Goal: Information Seeking & Learning: Learn about a topic

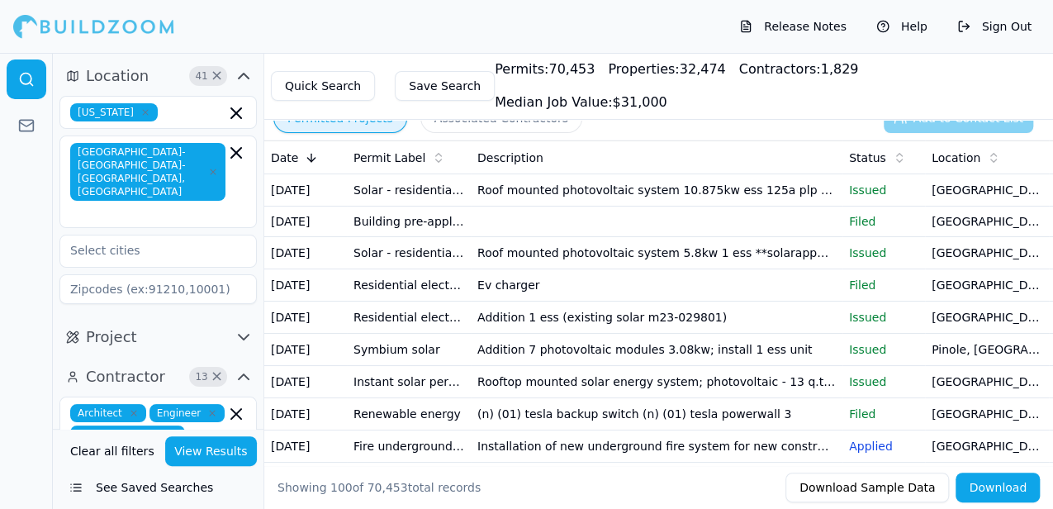
click at [638, 197] on td "Roof mounted photovoltaic system 10.875kw ess 125a plp **solarapp+ permit**" at bounding box center [657, 190] width 372 height 32
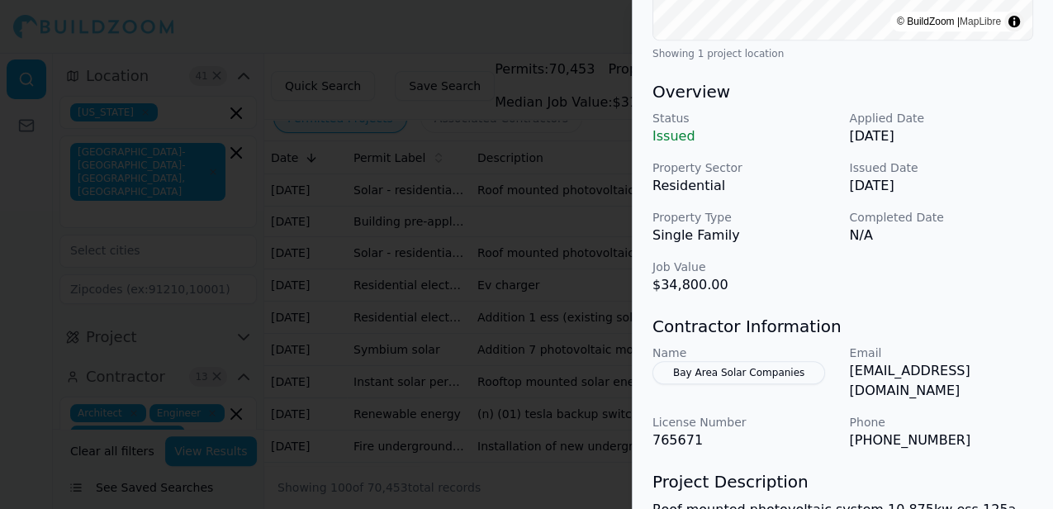
scroll to position [440, 0]
click at [582, 22] on div at bounding box center [526, 254] width 1053 height 509
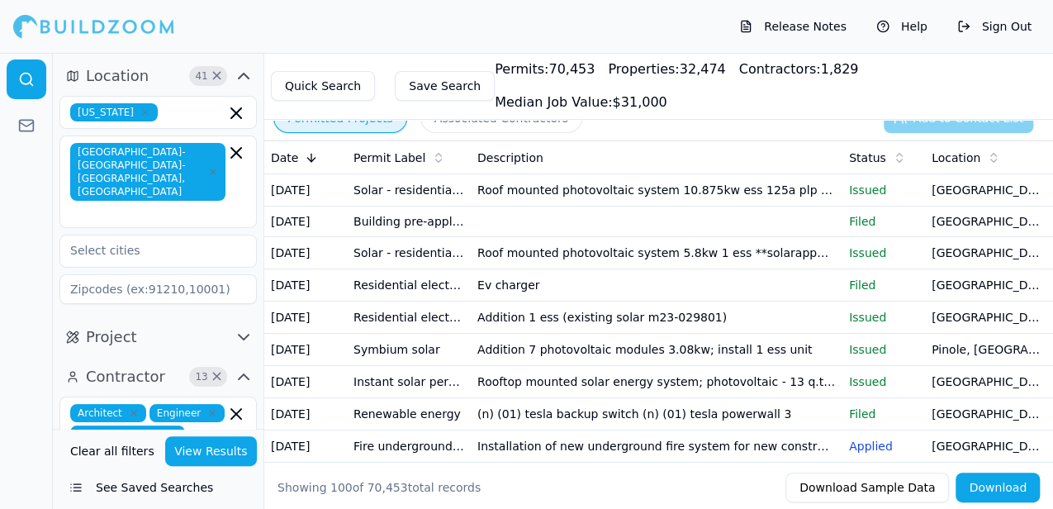
click at [435, 227] on td "Building pre-application" at bounding box center [409, 222] width 124 height 31
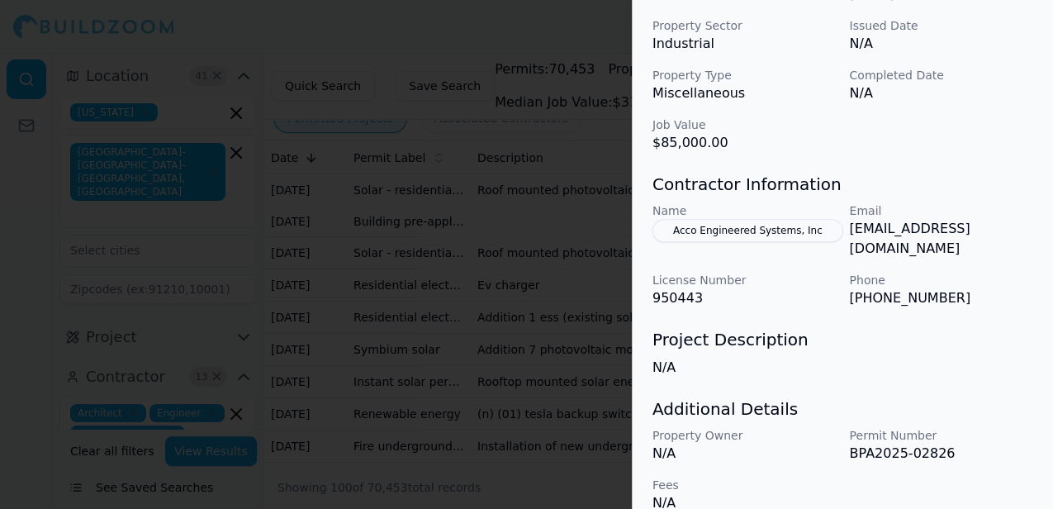
scroll to position [547, 0]
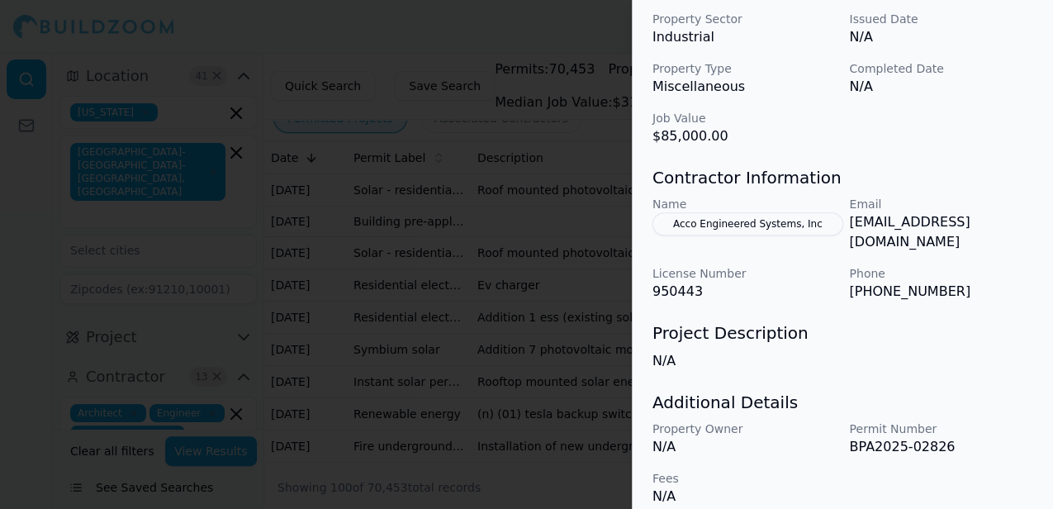
click at [576, 27] on div at bounding box center [526, 254] width 1053 height 509
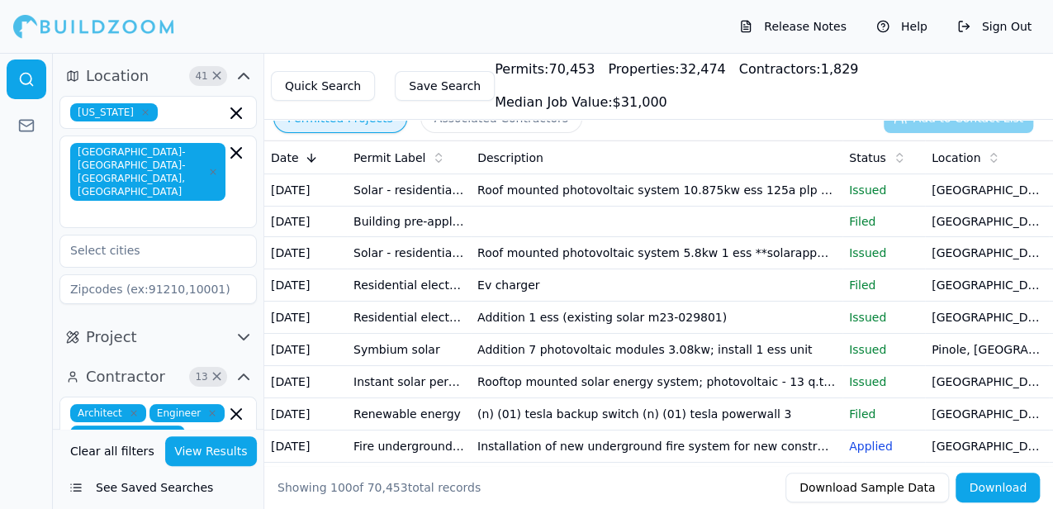
scroll to position [1, 0]
click at [945, 262] on td "[GEOGRAPHIC_DATA], [GEOGRAPHIC_DATA]" at bounding box center [987, 252] width 124 height 32
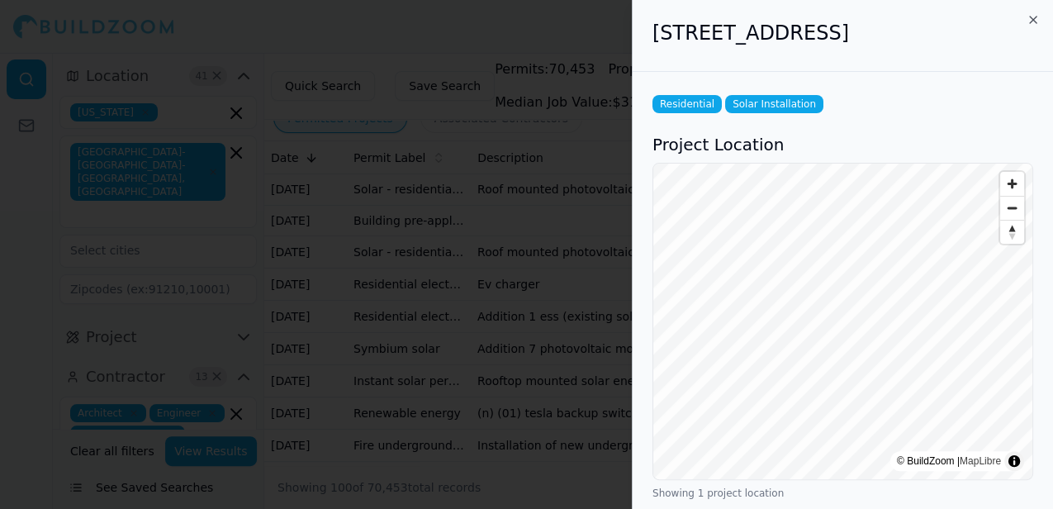
click at [606, 17] on div at bounding box center [526, 254] width 1053 height 509
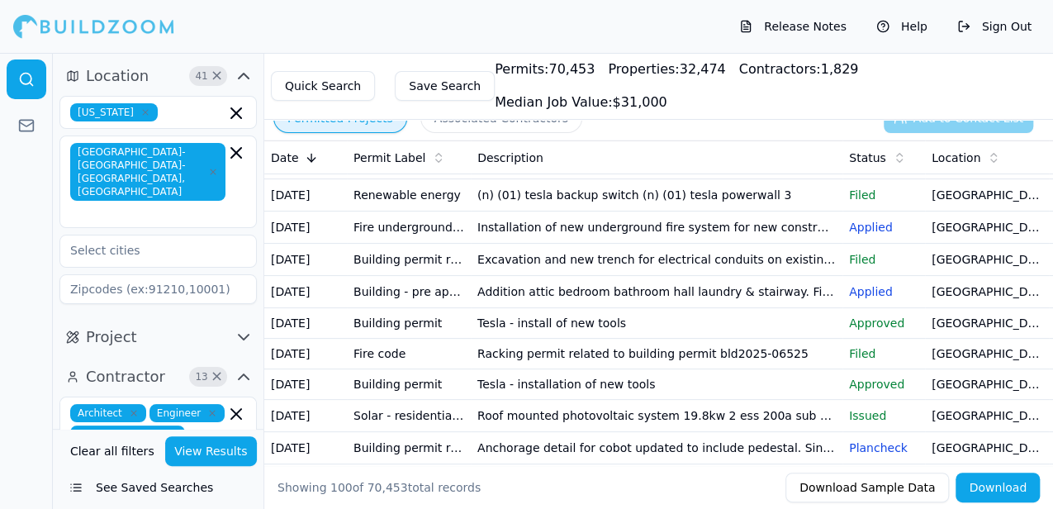
scroll to position [220, 0]
click at [968, 307] on td "[GEOGRAPHIC_DATA], [GEOGRAPHIC_DATA]" at bounding box center [987, 291] width 124 height 32
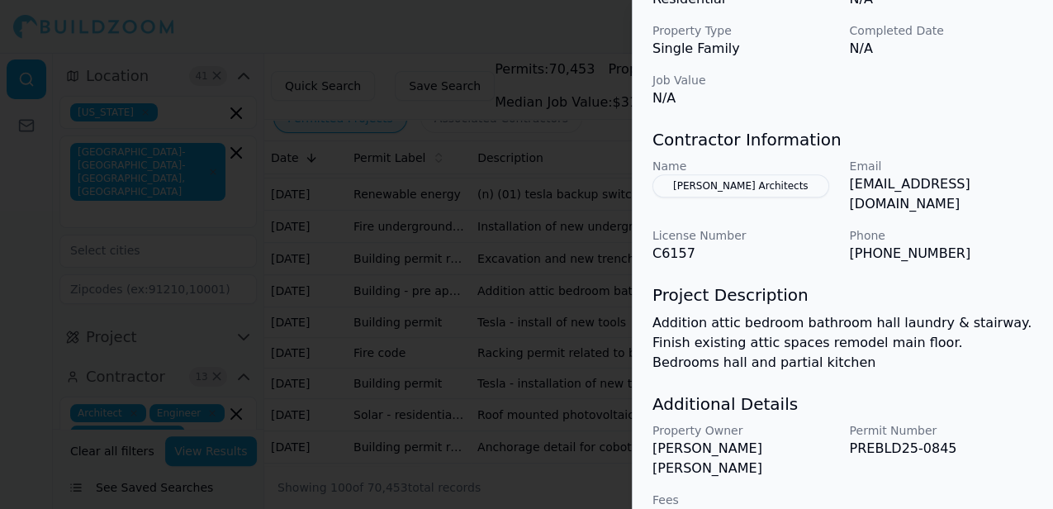
scroll to position [649, 0]
click at [570, 26] on div at bounding box center [526, 254] width 1053 height 509
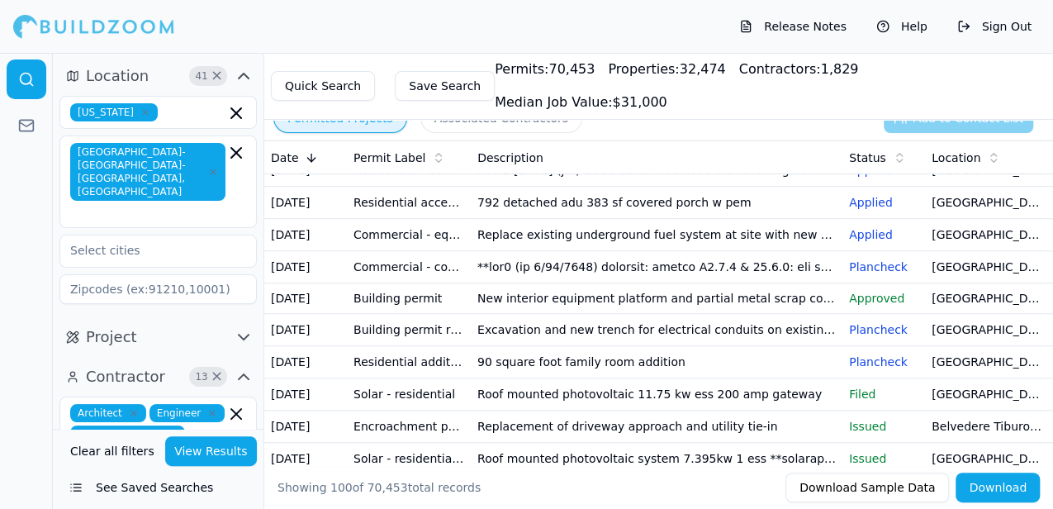
scroll to position [623, 0]
click at [696, 218] on td "792 detached adu 383 sf covered porch w pem" at bounding box center [657, 202] width 372 height 32
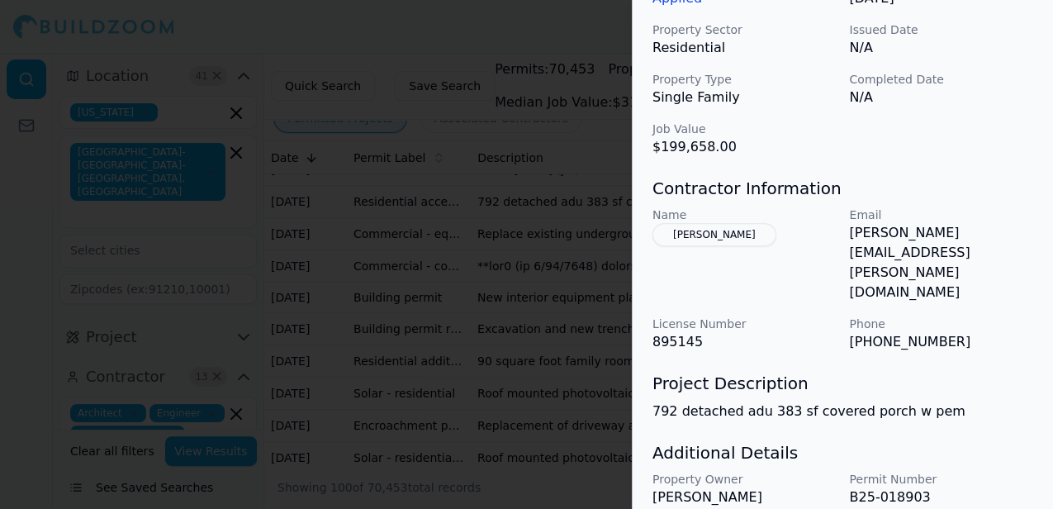
scroll to position [588, 0]
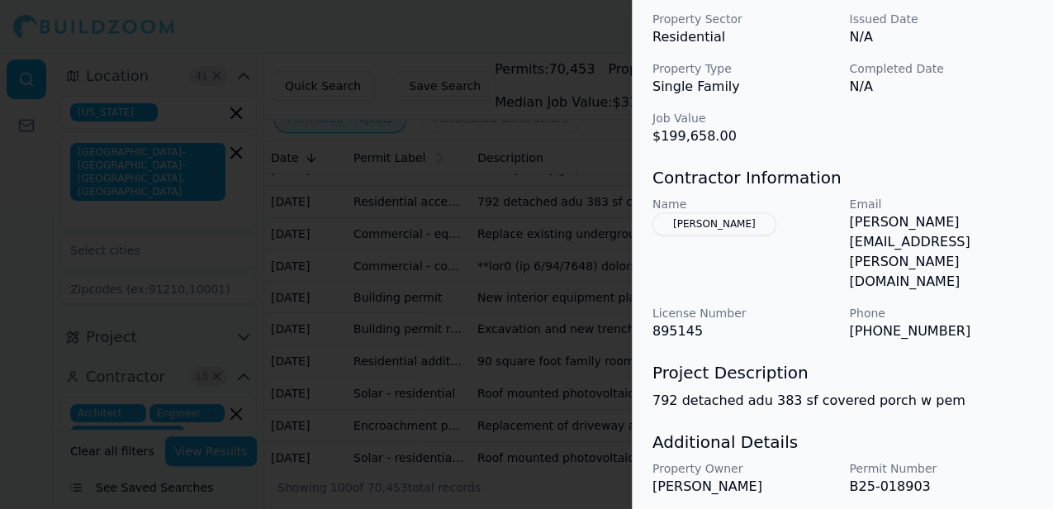
click at [723, 223] on button "[PERSON_NAME]" at bounding box center [715, 223] width 124 height 23
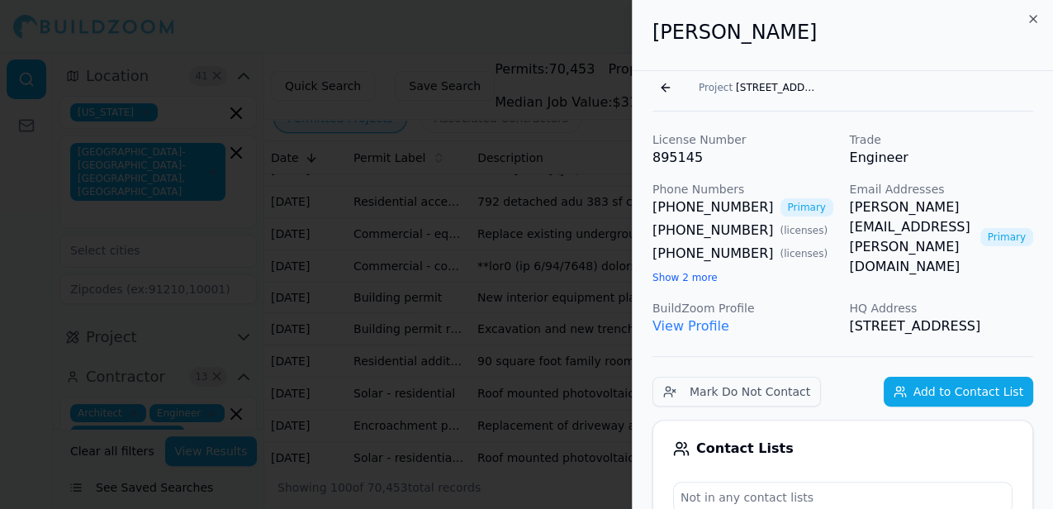
scroll to position [0, 0]
click at [690, 282] on button "Show 2 more" at bounding box center [685, 278] width 65 height 13
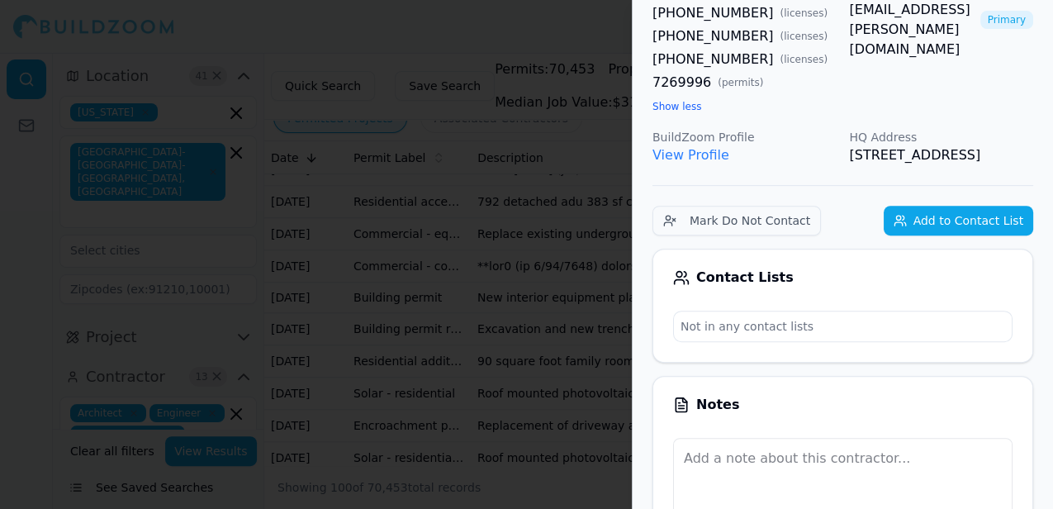
scroll to position [219, 0]
click at [701, 152] on link "View Profile" at bounding box center [691, 154] width 77 height 16
